Goal: Task Accomplishment & Management: Manage account settings

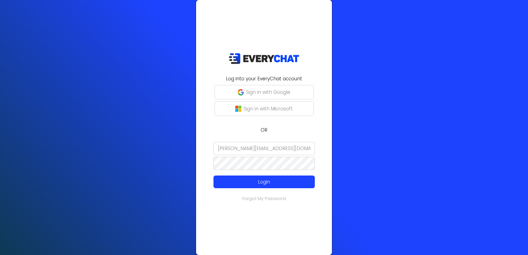
click at [279, 148] on input "[PERSON_NAME][EMAIL_ADDRESS][DOMAIN_NAME]" at bounding box center [264, 148] width 101 height 13
type input "m"
paste input "[EMAIL_ADDRESS][DOMAIN_NAME]"
type input "[EMAIL_ADDRESS][DOMAIN_NAME]"
click at [258, 180] on p "Login" at bounding box center [264, 182] width 81 height 7
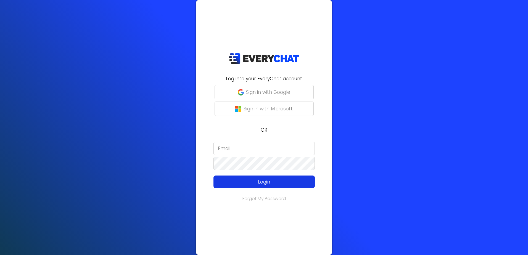
type input "[EMAIL_ADDRESS][DOMAIN_NAME]"
click at [254, 185] on p "Login" at bounding box center [264, 182] width 81 height 7
type input "[EMAIL_ADDRESS][DOMAIN_NAME]"
click at [269, 183] on p "Login" at bounding box center [264, 182] width 81 height 7
